Goal: Task Accomplishment & Management: Complete application form

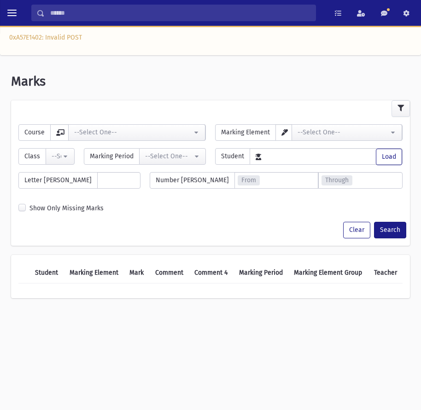
click at [125, 39] on div "0xA57E1402: Invalid POST" at bounding box center [210, 40] width 421 height 29
click at [10, 9] on span "toggle menu" at bounding box center [11, 12] width 9 height 9
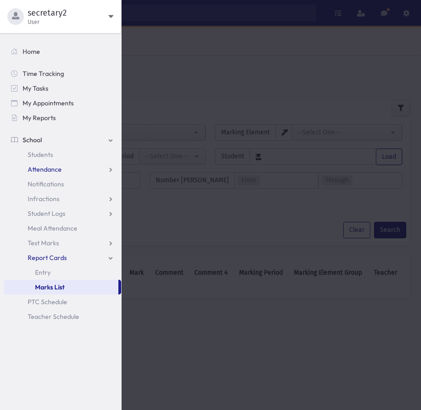
click at [58, 167] on span "Attendance" at bounding box center [45, 169] width 34 height 8
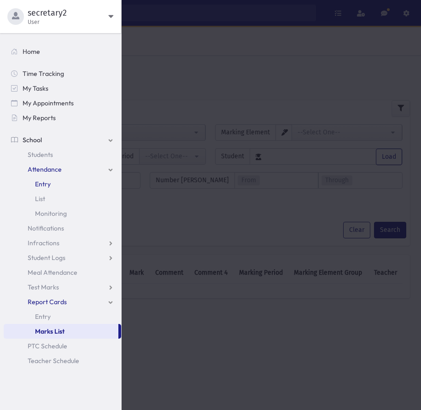
click at [55, 187] on link "Entry" at bounding box center [62, 184] width 117 height 15
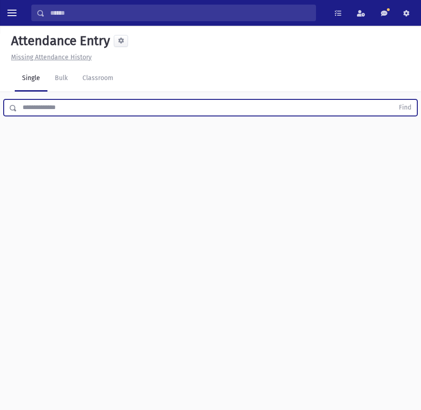
click at [55, 110] on input "text" at bounding box center [205, 107] width 376 height 17
click at [393, 100] on button "Find" at bounding box center [404, 108] width 23 height 16
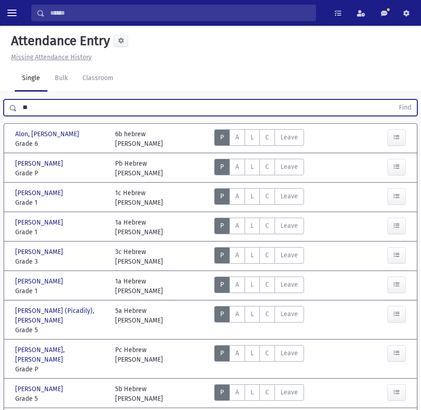
type input "*"
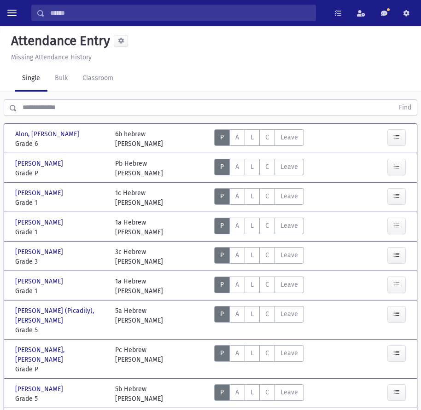
drag, startPoint x: 296, startPoint y: 173, endPoint x: 412, endPoint y: 91, distance: 142.0
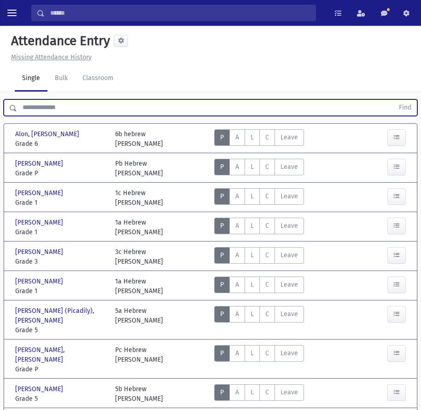
click at [109, 115] on input "text" at bounding box center [205, 107] width 376 height 17
drag, startPoint x: 156, startPoint y: 115, endPoint x: 152, endPoint y: 109, distance: 8.0
click at [156, 115] on input "text" at bounding box center [205, 107] width 376 height 17
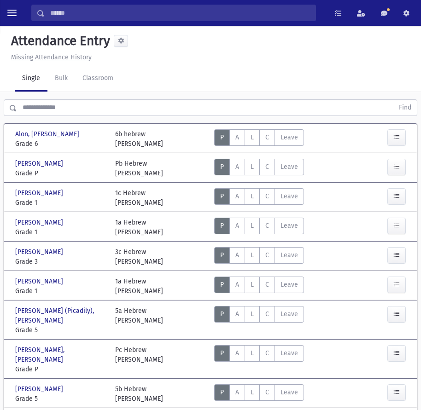
click at [196, 58] on div "Missing Attendance History" at bounding box center [210, 57] width 406 height 10
click at [86, 110] on input "text" at bounding box center [205, 107] width 376 height 17
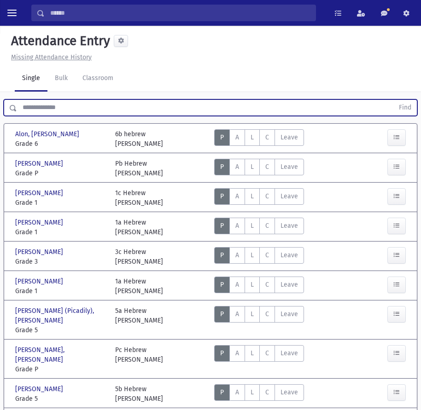
click at [25, 28] on div "Attendance Entry Missing Attendance History" at bounding box center [210, 44] width 421 height 36
click at [53, 102] on input "text" at bounding box center [205, 107] width 376 height 17
click at [69, 106] on input "text" at bounding box center [205, 107] width 376 height 17
click at [57, 115] on input "text" at bounding box center [205, 107] width 376 height 17
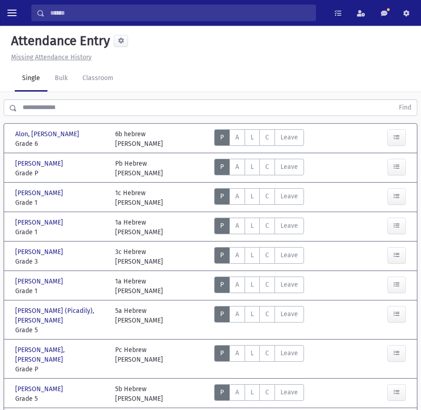
click at [184, 38] on div "Attendance Entry" at bounding box center [210, 42] width 406 height 19
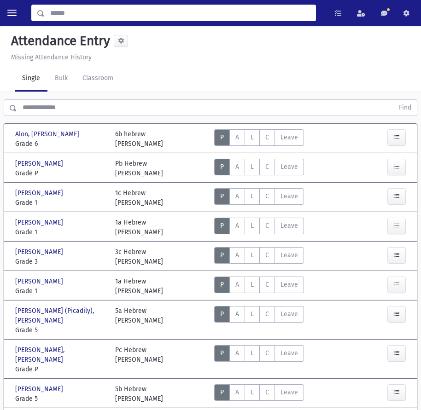
click at [61, 14] on input "Search" at bounding box center [180, 13] width 271 height 17
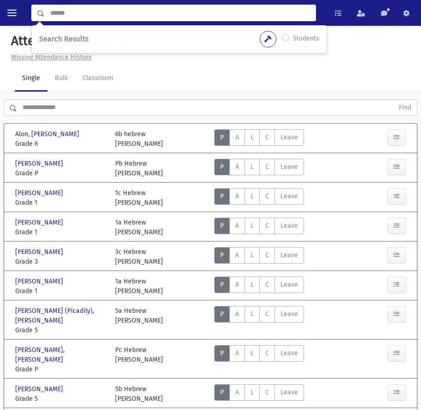
click at [194, 73] on div "Single Bulk Classroom" at bounding box center [218, 79] width 406 height 26
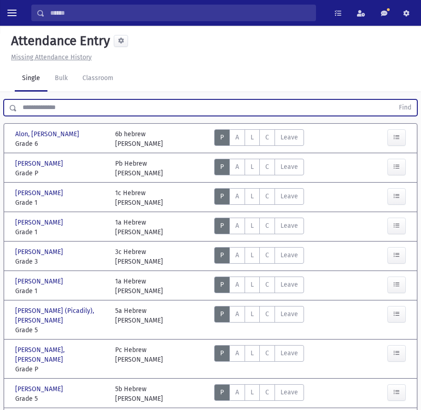
click at [50, 108] on input "text" at bounding box center [205, 107] width 376 height 17
click at [253, 136] on span "L" at bounding box center [251, 137] width 3 height 8
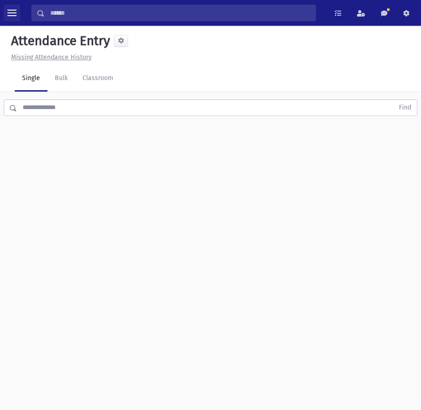
click at [9, 6] on button "toggle menu" at bounding box center [12, 13] width 17 height 17
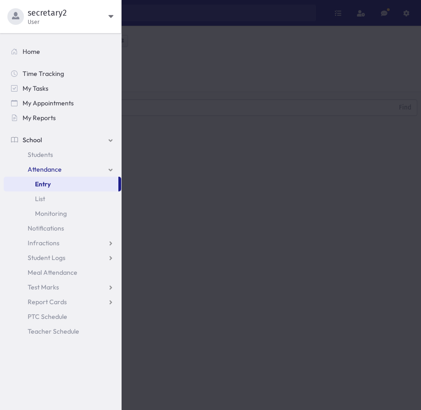
click at [88, 185] on link "Entry" at bounding box center [61, 184] width 115 height 15
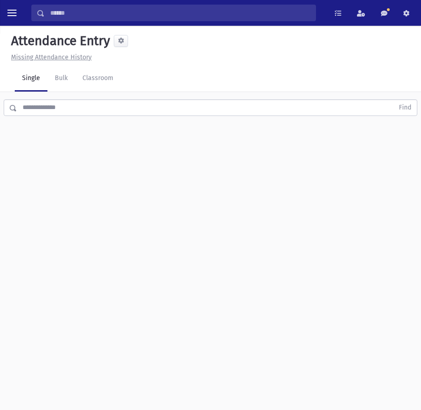
click at [103, 99] on input "text" at bounding box center [205, 107] width 376 height 17
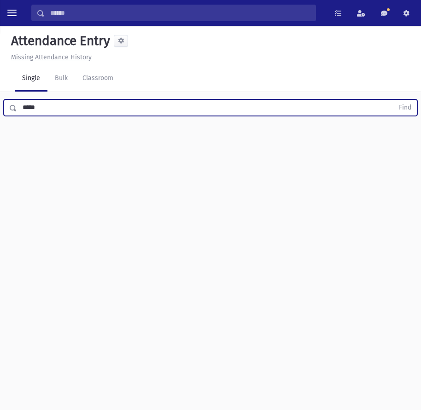
click at [393, 100] on button "Find" at bounding box center [404, 108] width 23 height 16
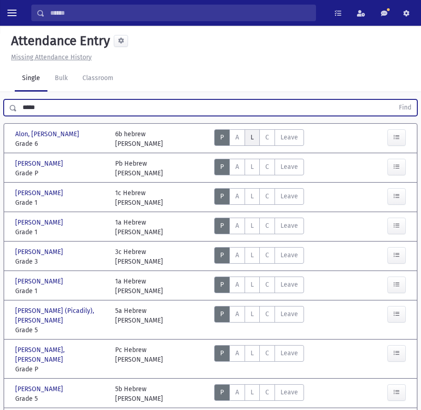
click at [252, 131] on label "Late L" at bounding box center [251, 137] width 15 height 17
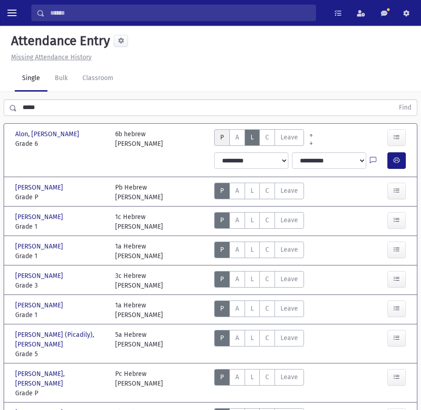
click at [220, 138] on span "P" at bounding box center [222, 137] width 4 height 8
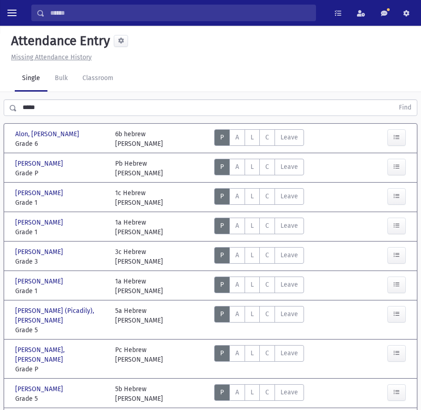
click at [58, 112] on input "*****" at bounding box center [205, 107] width 376 height 17
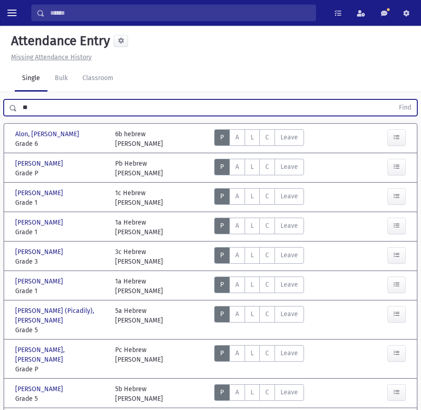
type input "*"
click at [121, 107] on input "text" at bounding box center [205, 107] width 376 height 17
click at [44, 110] on input "text" at bounding box center [205, 107] width 376 height 17
click at [393, 100] on button "Find" at bounding box center [404, 108] width 23 height 16
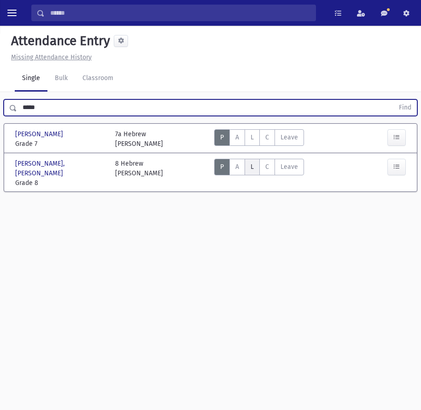
click at [252, 167] on span "L" at bounding box center [251, 167] width 3 height 8
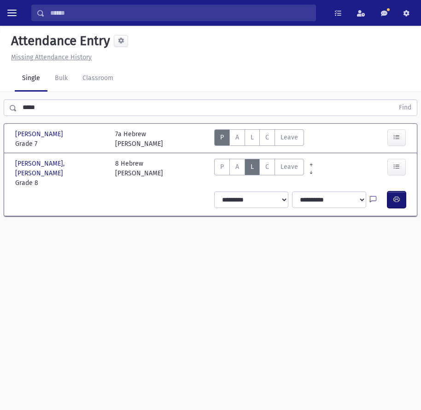
click at [397, 196] on icon "button" at bounding box center [396, 200] width 6 height 8
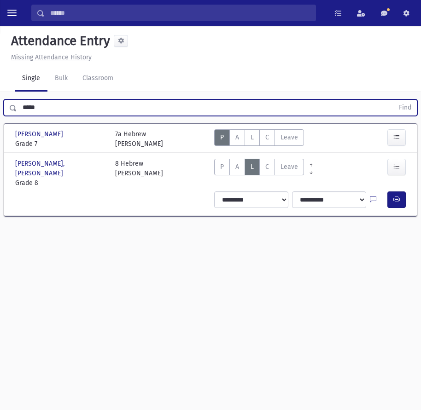
click at [49, 105] on input "*****" at bounding box center [205, 107] width 376 height 17
type input "*"
click at [393, 100] on button "Find" at bounding box center [404, 108] width 23 height 16
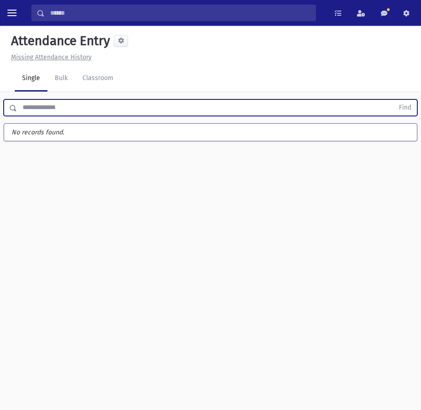
click at [81, 107] on input "text" at bounding box center [205, 107] width 376 height 17
click at [83, 109] on input "text" at bounding box center [205, 107] width 376 height 17
click at [74, 104] on input "text" at bounding box center [205, 107] width 376 height 17
click at [74, 105] on input "text" at bounding box center [205, 107] width 376 height 17
click at [393, 100] on button "Find" at bounding box center [404, 108] width 23 height 16
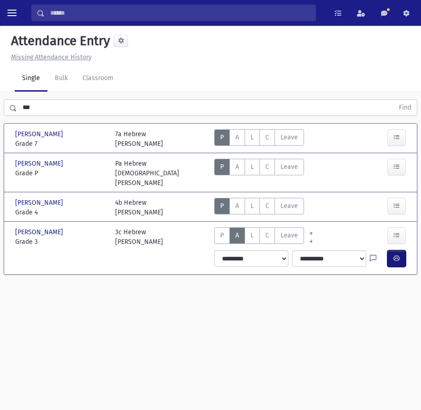
click at [393, 254] on icon "button" at bounding box center [396, 258] width 6 height 8
click at [151, 102] on input "***" at bounding box center [205, 107] width 376 height 17
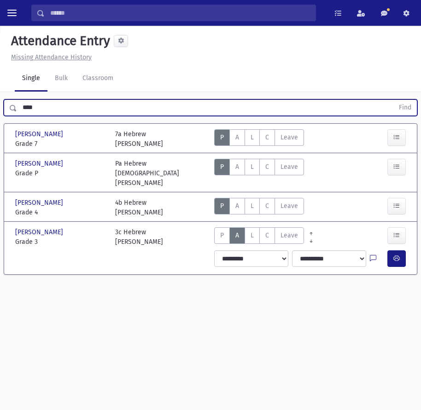
click at [393, 100] on button "Find" at bounding box center [404, 108] width 23 height 16
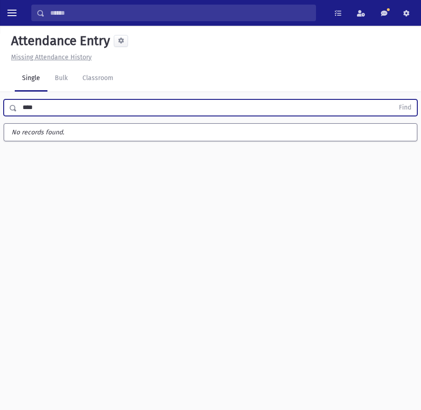
click at [26, 106] on input "****" at bounding box center [205, 107] width 376 height 17
click at [393, 100] on button "Find" at bounding box center [404, 108] width 23 height 16
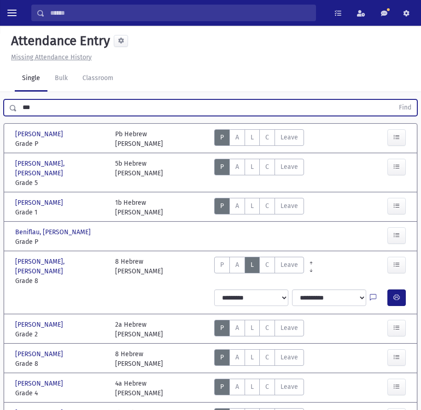
click at [92, 107] on input "***" at bounding box center [205, 107] width 376 height 17
type input "*"
type input "**"
click at [393, 100] on button "Find" at bounding box center [404, 108] width 23 height 16
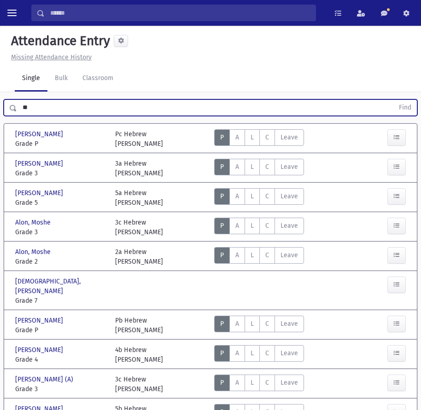
drag, startPoint x: 50, startPoint y: 104, endPoint x: 6, endPoint y: 107, distance: 44.3
click at [6, 107] on div "** Find" at bounding box center [210, 107] width 413 height 17
click at [393, 100] on button "Find" at bounding box center [404, 108] width 23 height 16
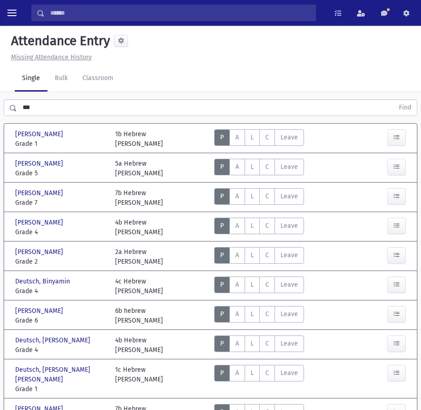
drag, startPoint x: 53, startPoint y: 104, endPoint x: 15, endPoint y: 110, distance: 38.4
click at [15, 110] on div "*** Find" at bounding box center [210, 106] width 421 height 28
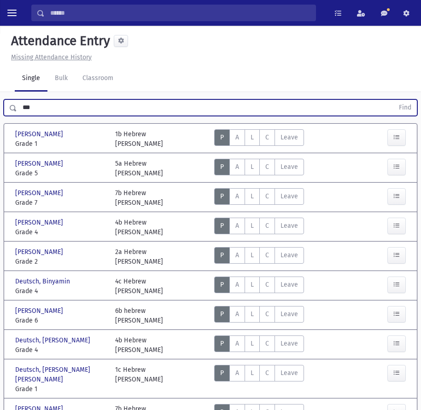
drag, startPoint x: 46, startPoint y: 108, endPoint x: 4, endPoint y: 109, distance: 41.9
click at [4, 109] on div "*** Find" at bounding box center [210, 107] width 413 height 17
click at [393, 100] on button "Find" at bounding box center [404, 108] width 23 height 16
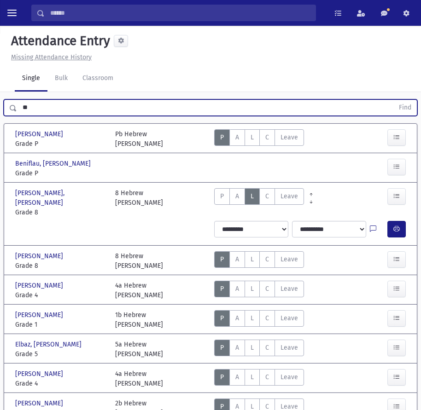
type input "*"
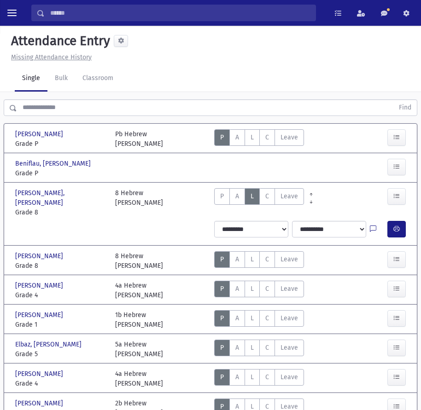
click at [166, 66] on div "Single Bulk Classroom" at bounding box center [218, 79] width 406 height 26
click at [195, 58] on div "Missing Attendance History" at bounding box center [210, 57] width 406 height 10
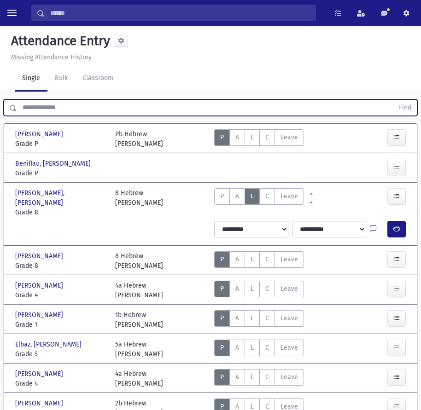
click at [96, 103] on input "text" at bounding box center [205, 107] width 376 height 17
click at [393, 100] on button "Find" at bounding box center [404, 108] width 23 height 16
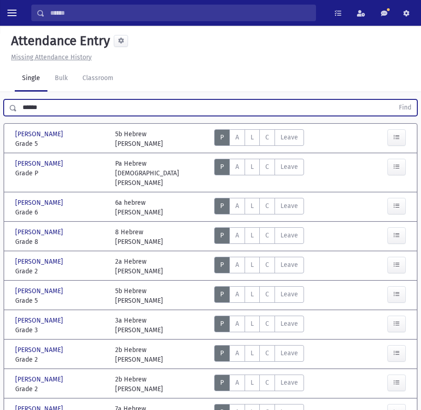
click at [91, 110] on input "******" at bounding box center [205, 107] width 376 height 17
type input "*"
click at [393, 100] on button "Find" at bounding box center [404, 108] width 23 height 16
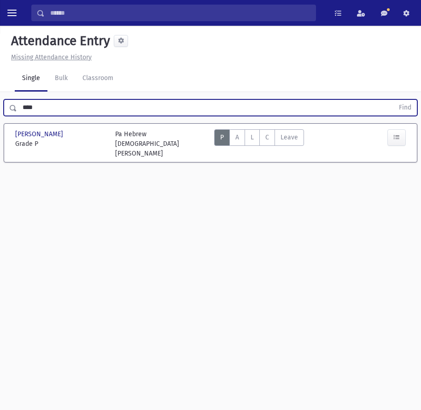
type input "****"
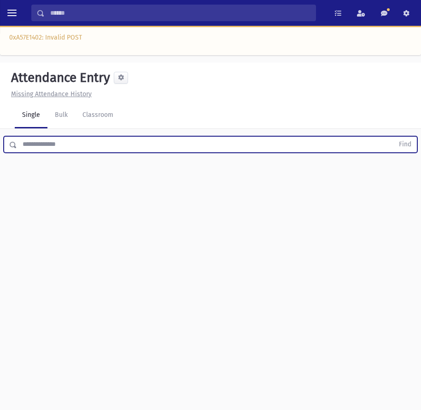
click at [63, 146] on input "text" at bounding box center [205, 144] width 376 height 17
type input "*"
click at [393, 137] on button "Find" at bounding box center [404, 145] width 23 height 16
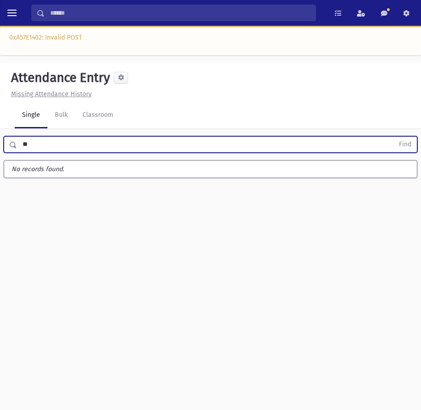
type input "*"
click at [393, 137] on button "Find" at bounding box center [404, 145] width 23 height 16
type input "*"
click at [393, 137] on button "Find" at bounding box center [404, 145] width 23 height 16
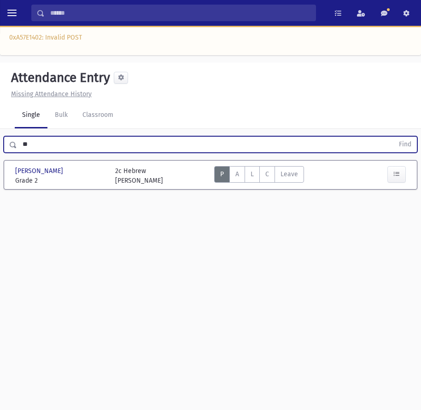
type input "*"
click at [393, 137] on button "Find" at bounding box center [404, 145] width 23 height 16
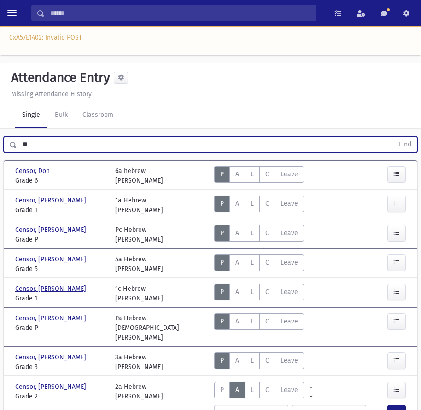
type input "*"
click at [393, 137] on button "Find" at bounding box center [404, 145] width 23 height 16
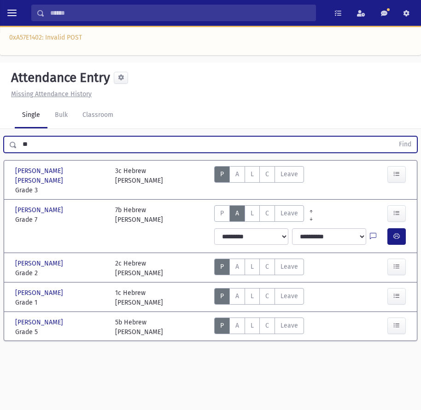
type input "*"
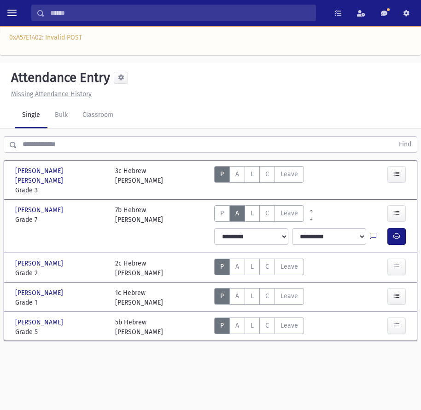
click at [44, 144] on input "text" at bounding box center [205, 144] width 376 height 17
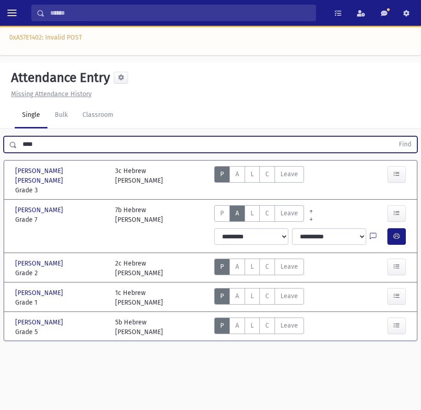
click at [393, 137] on button "Find" at bounding box center [404, 145] width 23 height 16
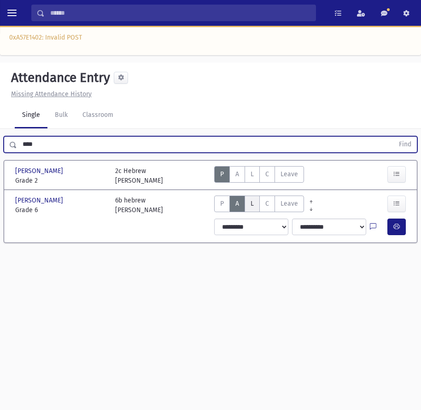
click at [252, 201] on span "L" at bounding box center [251, 204] width 3 height 8
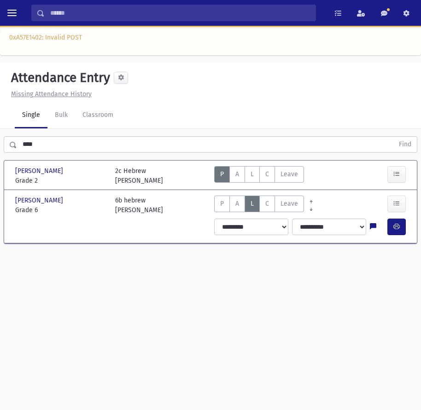
click at [58, 143] on input "****" at bounding box center [205, 144] width 376 height 17
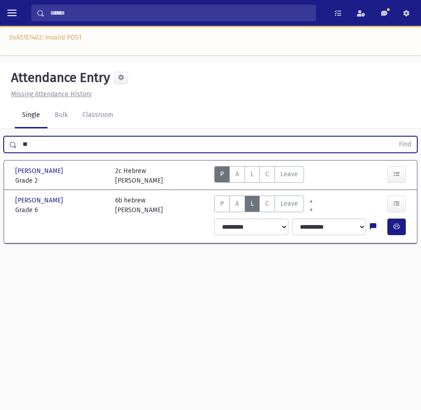
type input "*"
click at [87, 144] on input "text" at bounding box center [205, 144] width 376 height 17
click at [393, 137] on button "Find" at bounding box center [404, 145] width 23 height 16
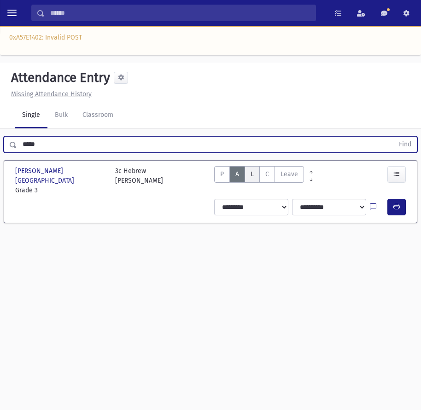
click at [247, 177] on label "Late L" at bounding box center [251, 174] width 15 height 17
click at [51, 143] on input "*****" at bounding box center [205, 144] width 376 height 17
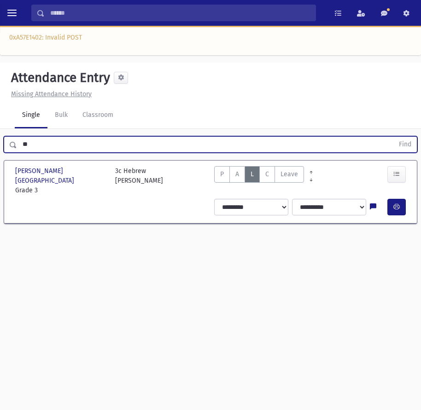
type input "*"
click at [184, 43] on div "0xA57E1402: Invalid POST" at bounding box center [210, 40] width 421 height 29
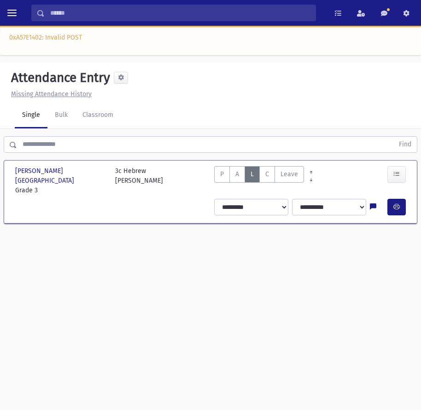
click at [71, 140] on input "text" at bounding box center [205, 144] width 376 height 17
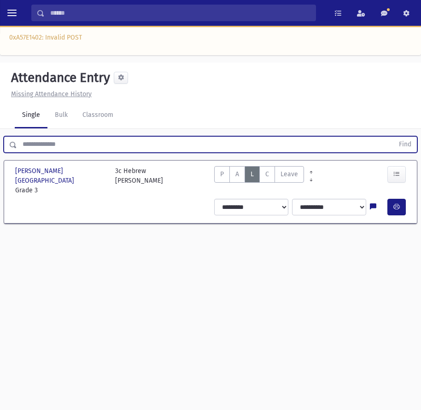
click at [38, 150] on input "text" at bounding box center [205, 144] width 376 height 17
type input "**********"
click at [393, 137] on button "Find" at bounding box center [404, 145] width 23 height 16
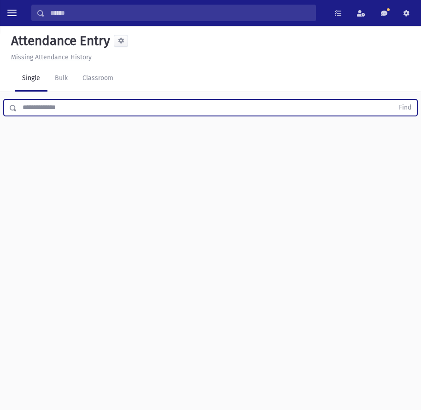
click at [191, 114] on input "text" at bounding box center [205, 107] width 376 height 17
click at [393, 100] on button "Find" at bounding box center [404, 108] width 23 height 16
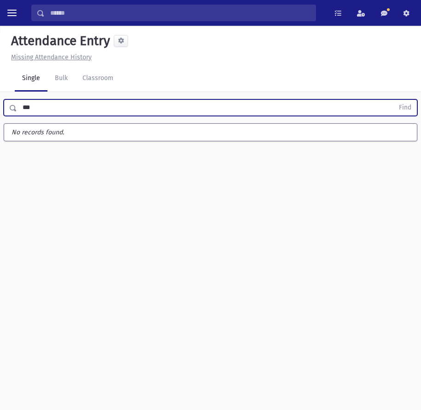
click at [393, 100] on button "Find" at bounding box center [404, 108] width 23 height 16
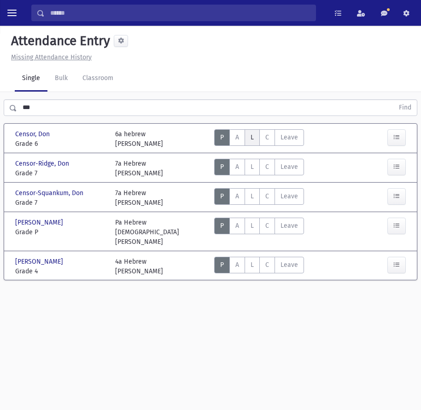
click at [253, 138] on span "L" at bounding box center [251, 137] width 3 height 8
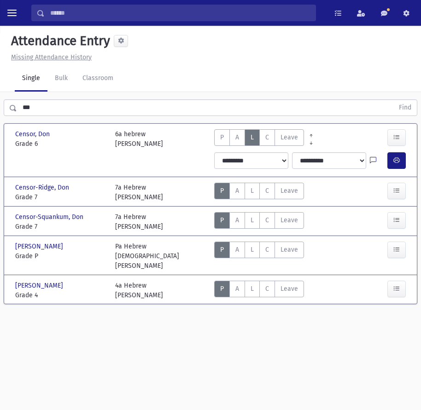
click at [46, 111] on input "***" at bounding box center [205, 107] width 376 height 17
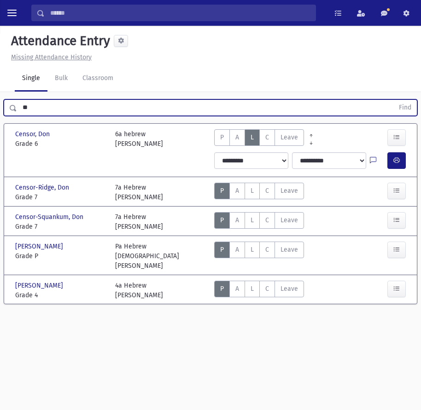
type input "*"
click at [393, 100] on button "Find" at bounding box center [404, 108] width 23 height 16
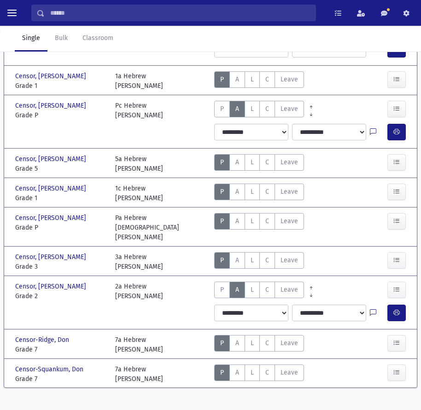
scroll to position [113, 0]
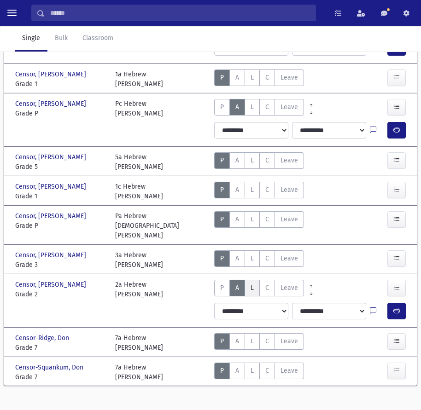
click at [250, 284] on span "L" at bounding box center [251, 288] width 3 height 8
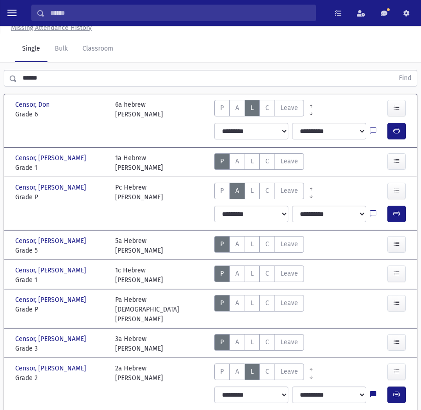
scroll to position [46, 0]
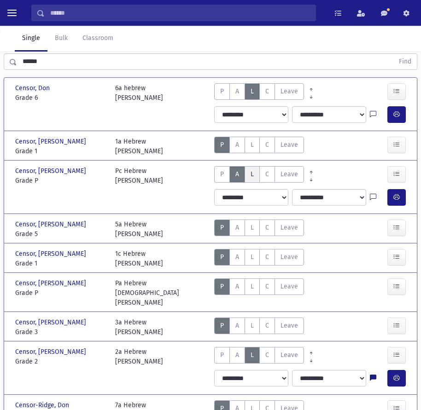
click at [249, 172] on label "Late L" at bounding box center [251, 174] width 15 height 17
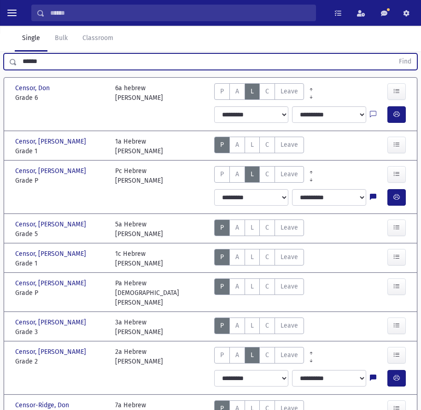
click at [62, 59] on input "******" at bounding box center [205, 61] width 376 height 17
type input "*"
click at [57, 63] on input "text" at bounding box center [205, 61] width 376 height 17
click at [79, 65] on input "text" at bounding box center [205, 61] width 376 height 17
click at [54, 67] on input "text" at bounding box center [205, 61] width 376 height 17
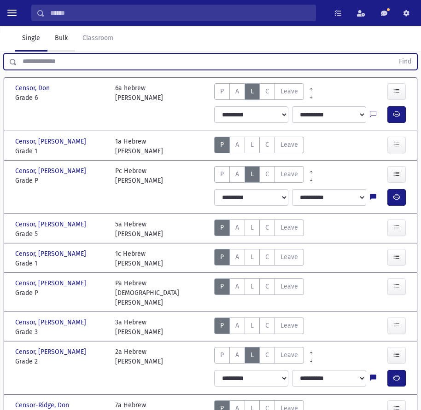
click at [69, 39] on link "Bulk" at bounding box center [61, 39] width 28 height 26
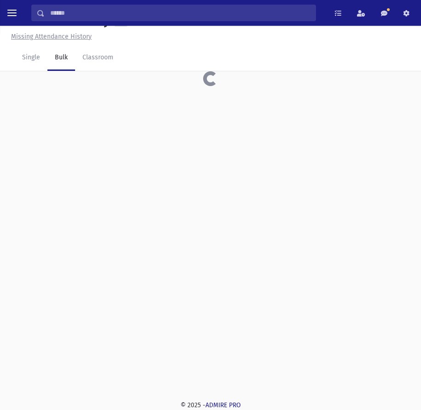
scroll to position [21, 0]
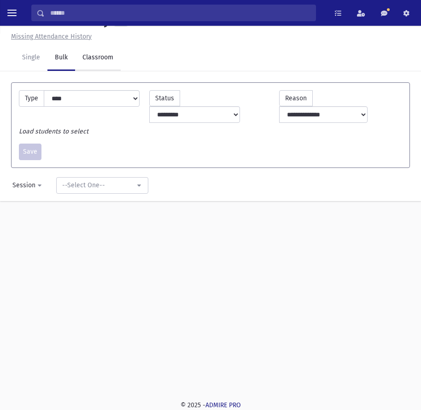
click at [107, 59] on link "Classroom" at bounding box center [98, 58] width 46 height 26
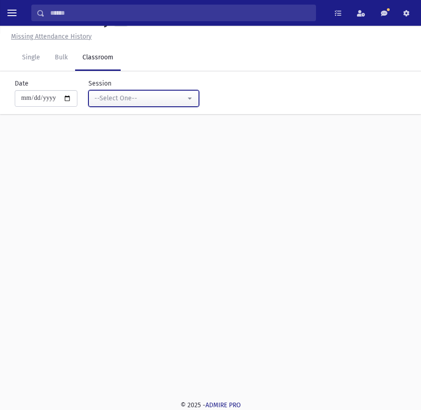
click at [178, 94] on div "--Select One--" at bounding box center [139, 98] width 91 height 10
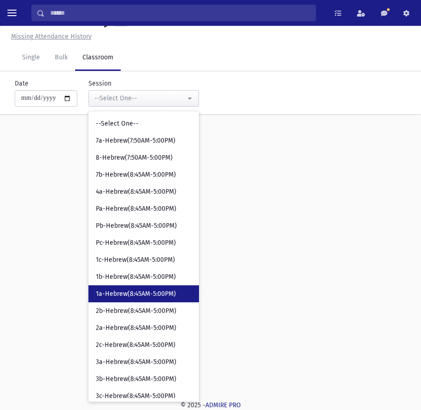
click at [131, 295] on span "1a-Hebrew(8:45AM-5:00PM)" at bounding box center [136, 293] width 80 height 9
select select "****"
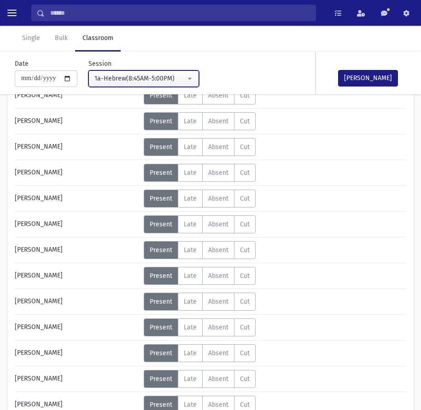
scroll to position [205, 0]
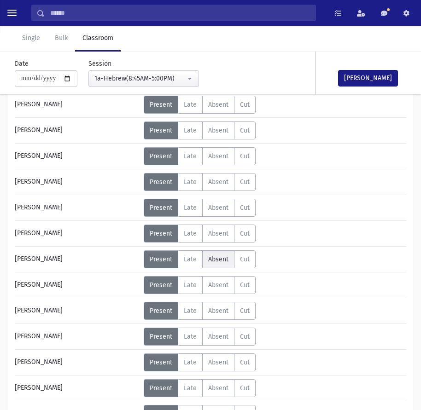
click at [213, 259] on span "Absent" at bounding box center [218, 259] width 20 height 8
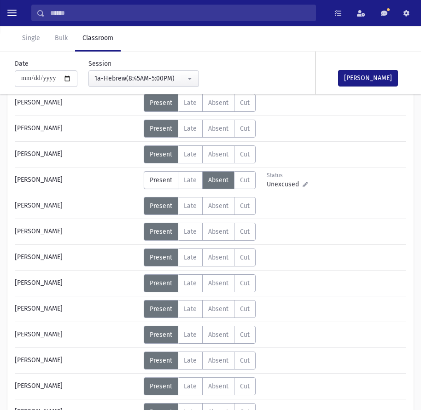
scroll to position [297, 0]
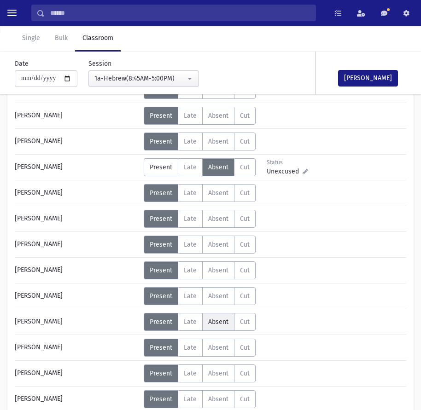
click at [213, 325] on span "Absent" at bounding box center [218, 322] width 20 height 8
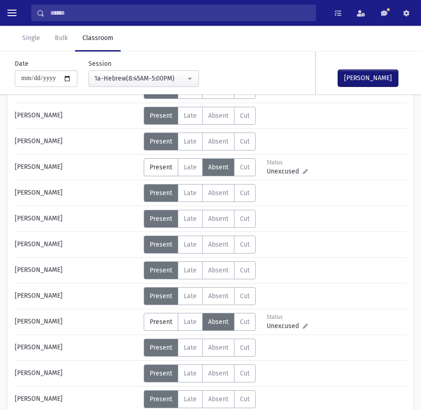
click at [374, 81] on button "Mark Done" at bounding box center [368, 78] width 60 height 17
click at [37, 44] on link "Single" at bounding box center [31, 39] width 33 height 26
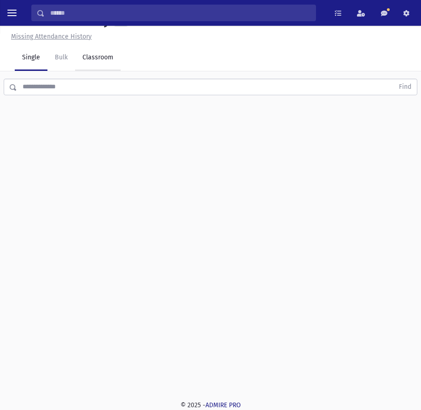
click at [87, 58] on link "Classroom" at bounding box center [98, 58] width 46 height 26
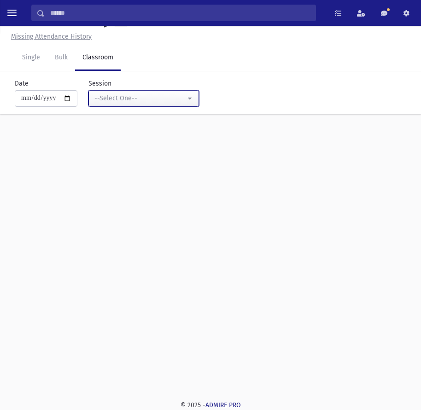
click at [132, 101] on div "--Select One--" at bounding box center [139, 98] width 91 height 10
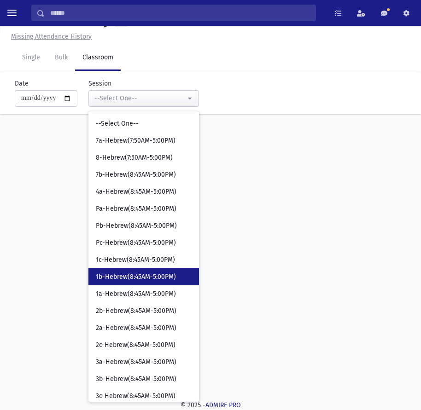
click at [141, 276] on span "1b-Hebrew(8:45AM-5:00PM)" at bounding box center [136, 276] width 80 height 9
select select "****"
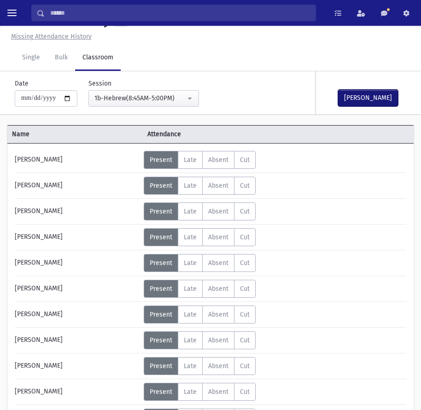
click at [357, 96] on button "Mark Done" at bounding box center [368, 98] width 60 height 17
click at [26, 60] on link "Single" at bounding box center [31, 58] width 33 height 26
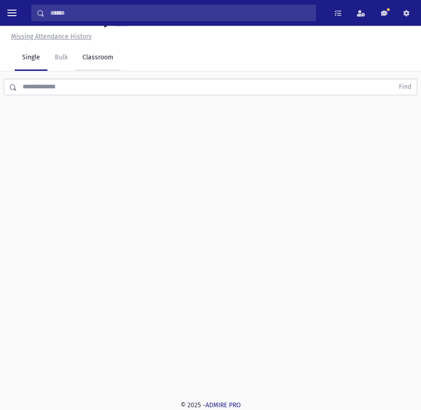
click at [99, 52] on link "Classroom" at bounding box center [98, 58] width 46 height 26
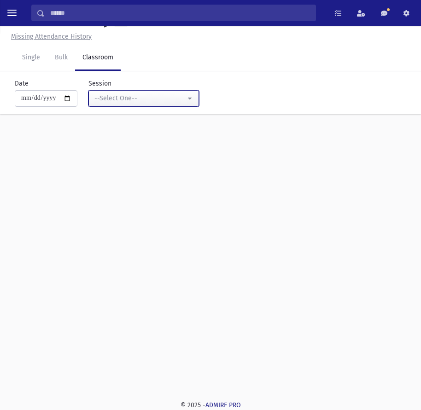
click at [184, 95] on div "--Select One--" at bounding box center [139, 98] width 91 height 10
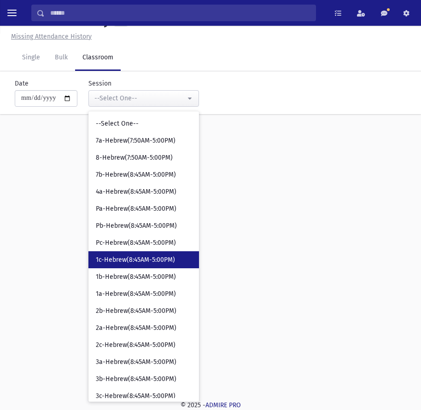
click at [130, 256] on span "1c-Hebrew(8:45AM-5:00PM)" at bounding box center [135, 259] width 79 height 9
select select "****"
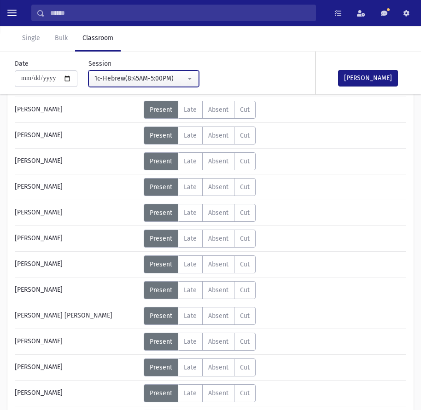
scroll to position [389, 0]
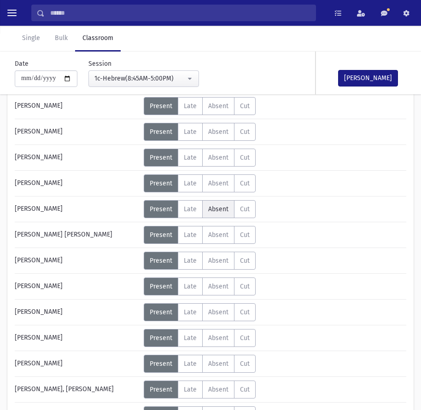
click at [214, 205] on span "Absent" at bounding box center [218, 209] width 20 height 8
click at [218, 387] on div "Error ×" at bounding box center [210, 380] width 129 height 17
click at [225, 386] on div "Error ×" at bounding box center [210, 380] width 129 height 17
drag, startPoint x: 225, startPoint y: 386, endPoint x: 219, endPoint y: 381, distance: 7.3
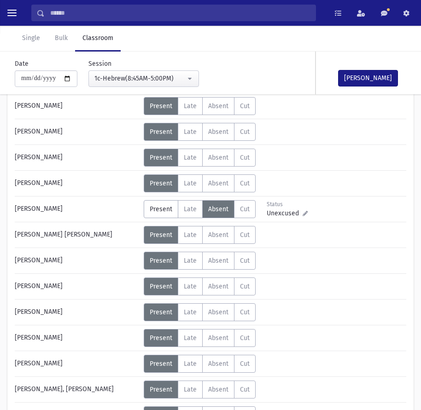
click at [222, 385] on div "Error ×" at bounding box center [210, 380] width 129 height 17
click at [210, 382] on div "Error ×" at bounding box center [210, 380] width 129 height 17
click at [90, 386] on div "Sturman, Aharon Lieb" at bounding box center [76, 390] width 133 height 18
click at [213, 378] on div "Error ×" at bounding box center [210, 380] width 129 height 17
drag, startPoint x: 214, startPoint y: 378, endPoint x: 213, endPoint y: 384, distance: 6.0
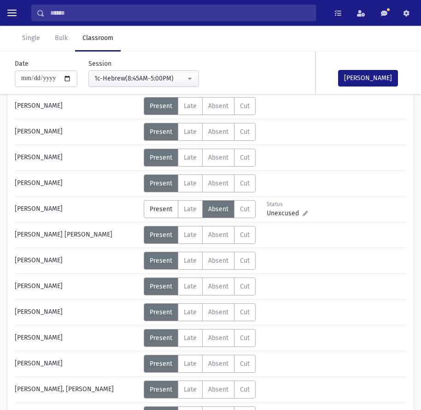
click at [213, 384] on div "Error ×" at bounding box center [210, 380] width 129 height 17
click at [224, 231] on span "Absent" at bounding box center [218, 235] width 20 height 8
click at [162, 231] on span "Present" at bounding box center [161, 235] width 23 height 8
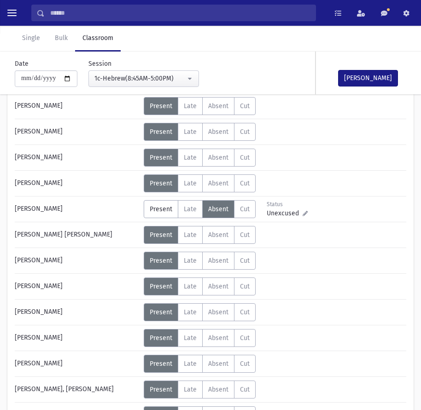
click at [217, 379] on div "Error ×" at bounding box center [210, 380] width 129 height 17
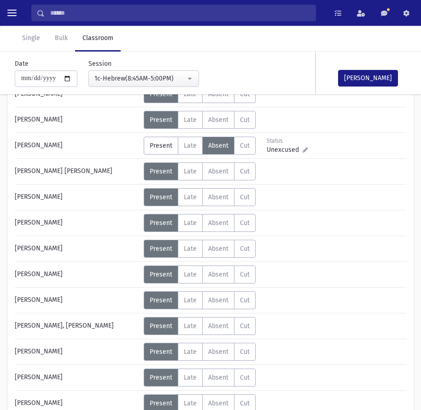
scroll to position [506, 0]
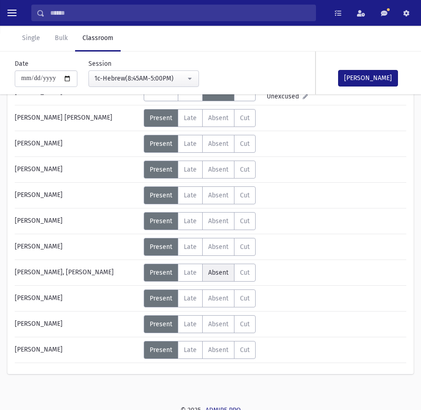
click at [224, 269] on span "Absent" at bounding box center [218, 273] width 20 height 8
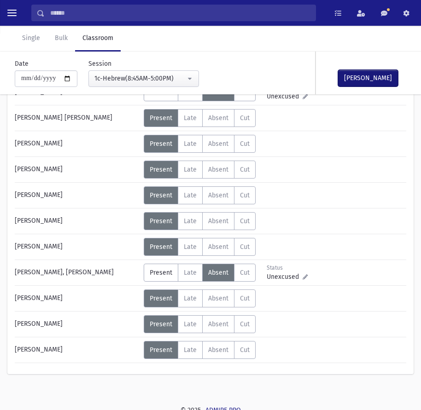
click at [369, 82] on button "Mark Done" at bounding box center [368, 78] width 60 height 17
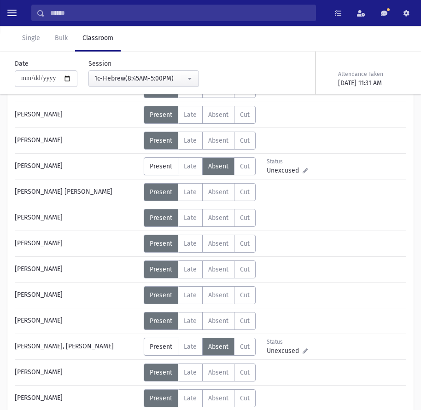
scroll to position [276, 0]
